Goal: Entertainment & Leisure: Consume media (video, audio)

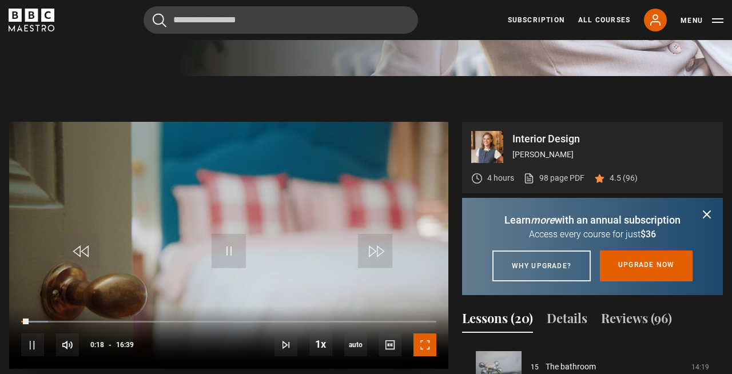
click at [422, 343] on span "Video Player" at bounding box center [425, 344] width 23 height 23
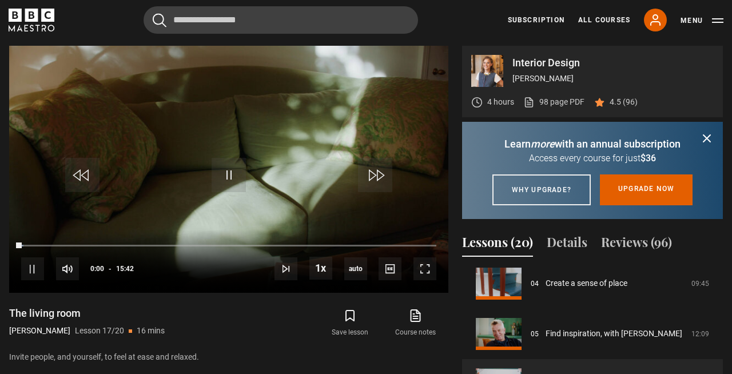
scroll to position [307, 0]
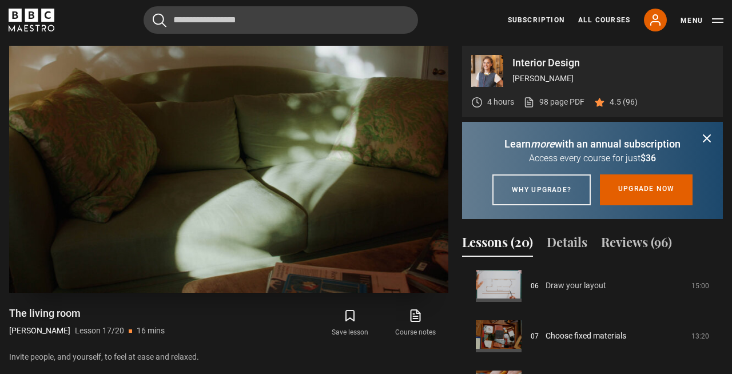
click at [551, 292] on link "Draw your layout" at bounding box center [576, 286] width 61 height 12
